Goal: Task Accomplishment & Management: Manage account settings

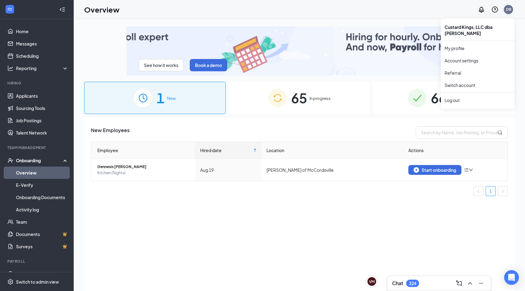
click at [509, 11] on div "DB" at bounding box center [508, 9] width 5 height 5
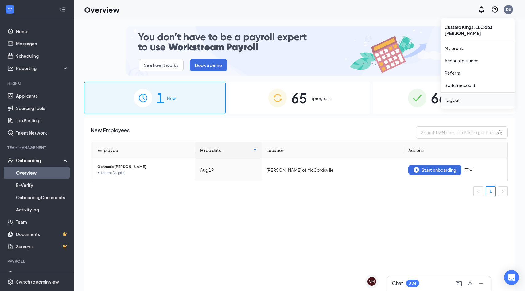
click at [473, 94] on li "Log out" at bounding box center [478, 100] width 74 height 12
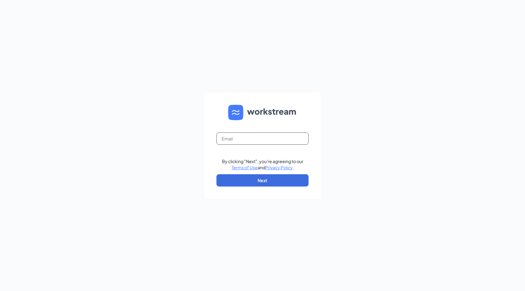
click at [250, 136] on input "text" at bounding box center [263, 138] width 92 height 12
